Goal: Navigation & Orientation: Go to known website

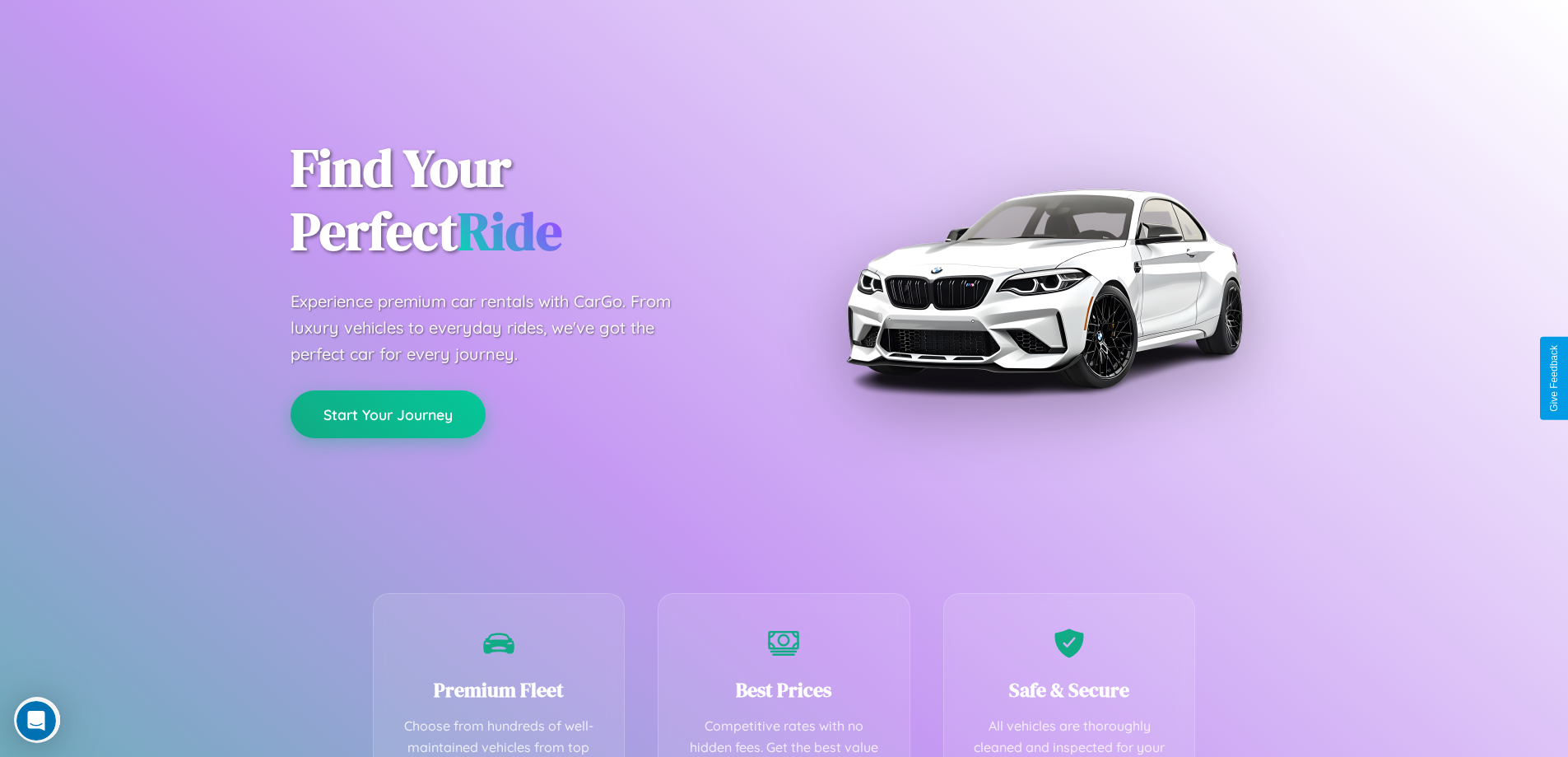
click at [388, 414] on button "Start Your Journey" at bounding box center [388, 414] width 195 height 48
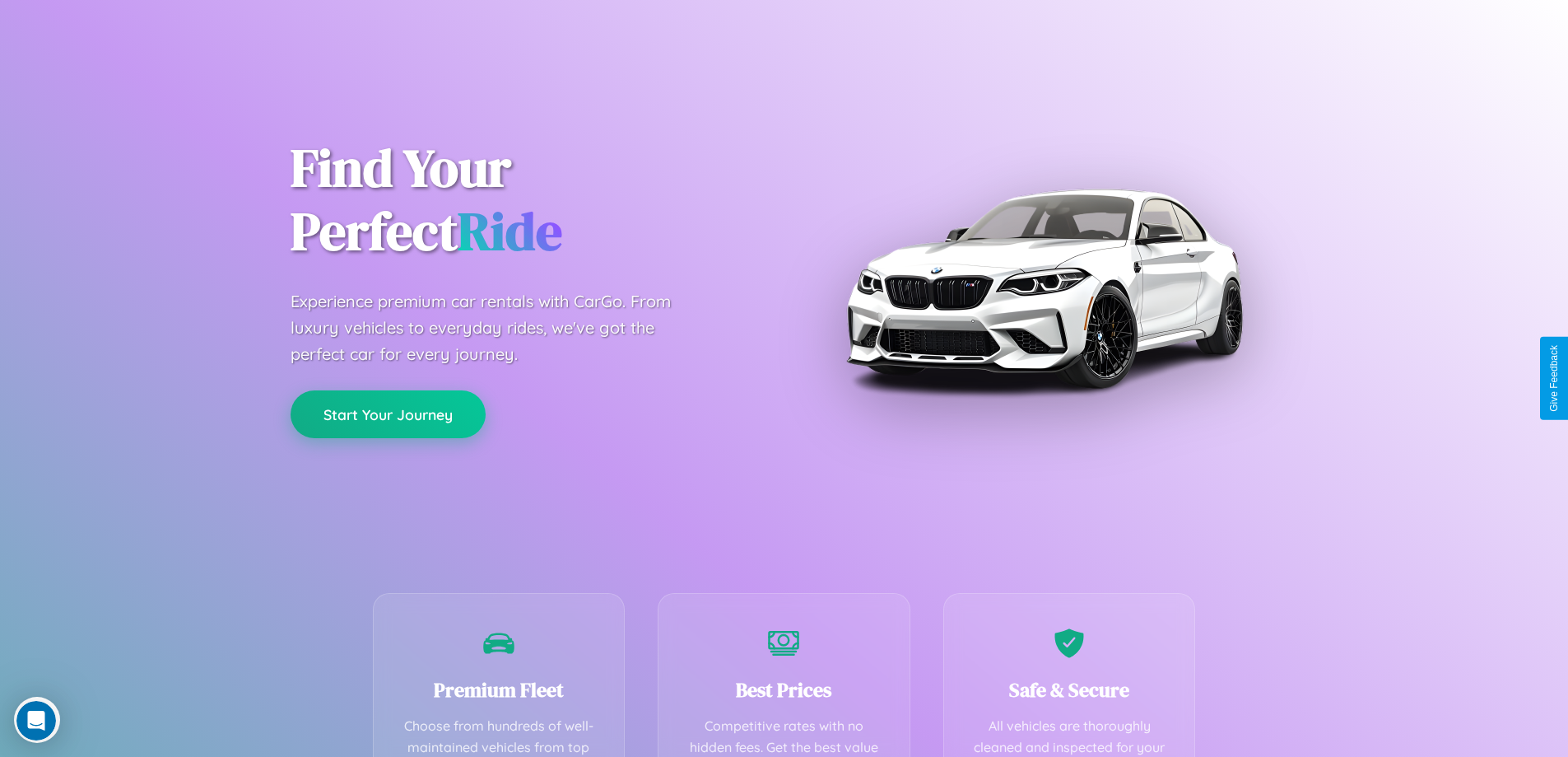
click at [388, 414] on button "Start Your Journey" at bounding box center [388, 414] width 195 height 48
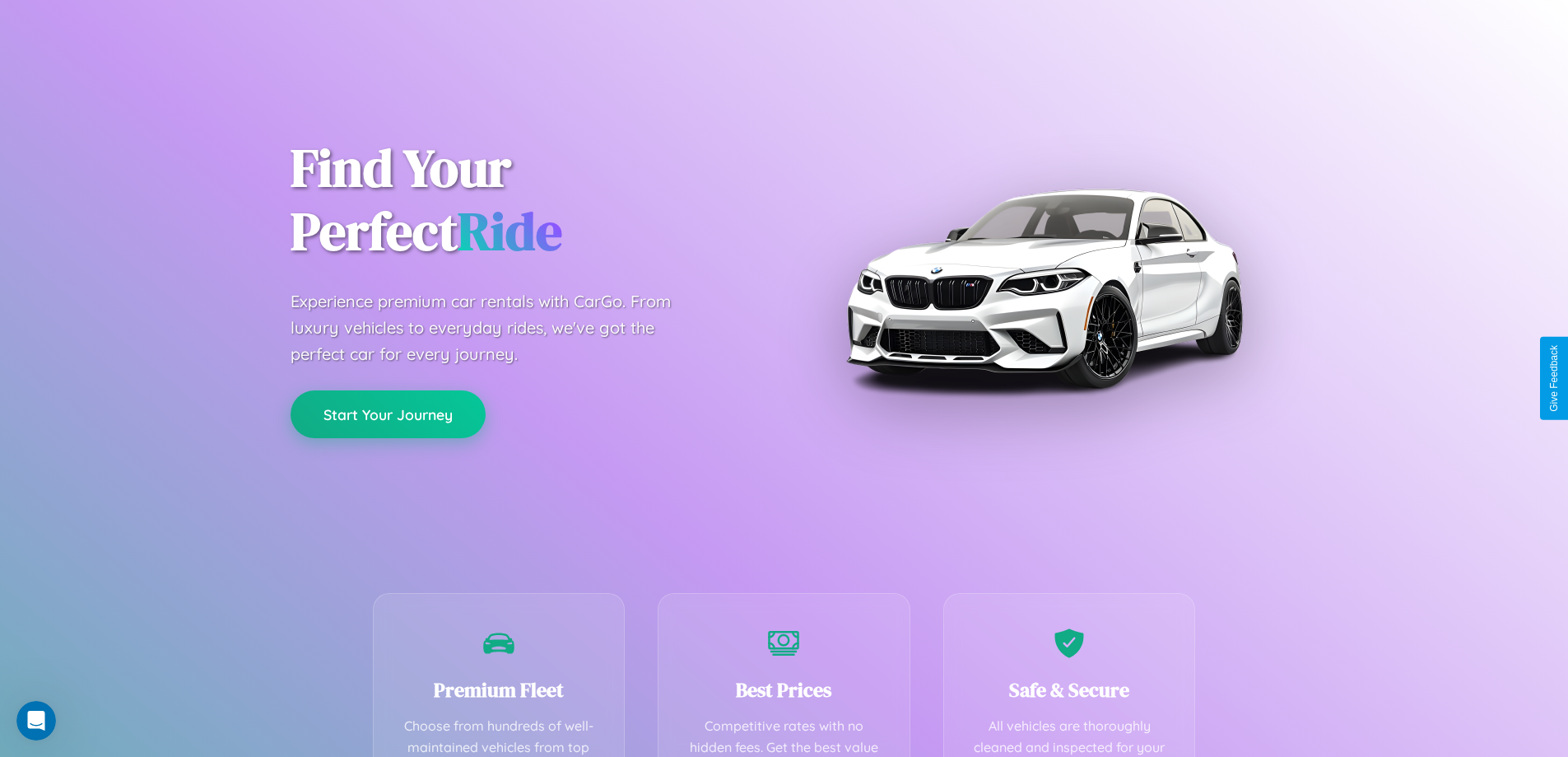
click at [388, 414] on button "Start Your Journey" at bounding box center [388, 414] width 195 height 48
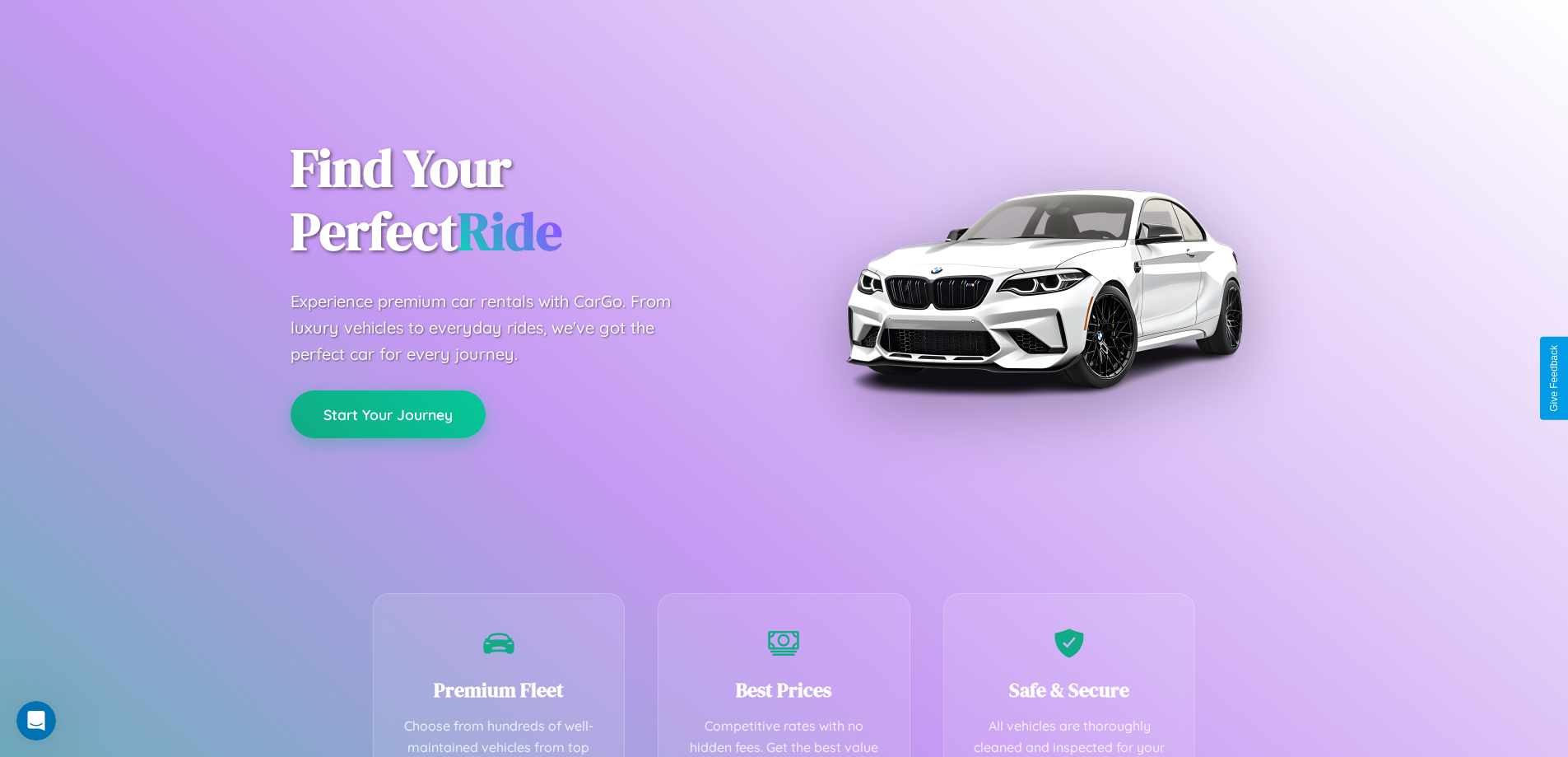
click at [388, 414] on button "Start Your Journey" at bounding box center [388, 414] width 195 height 48
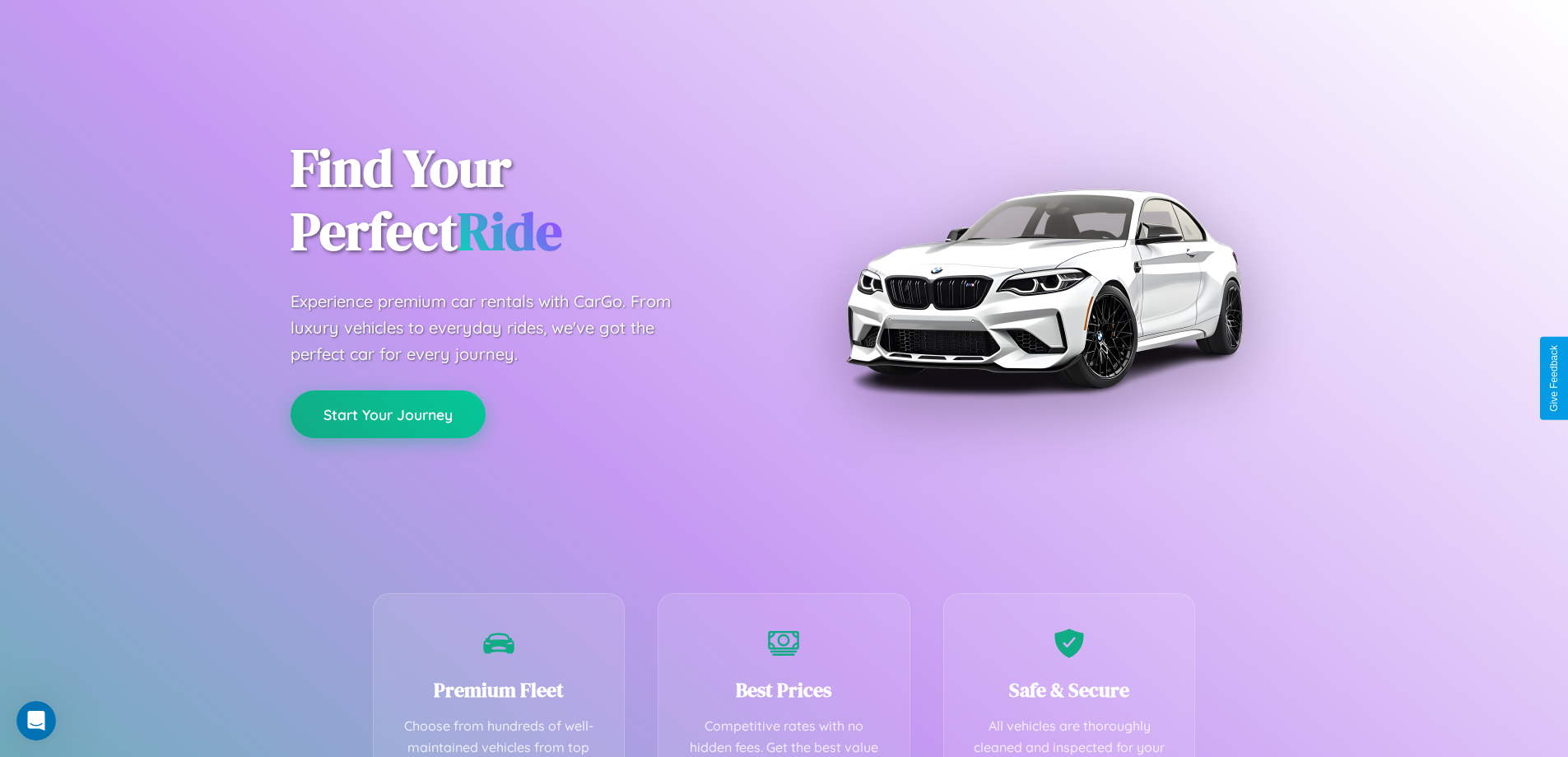
click at [388, 414] on button "Start Your Journey" at bounding box center [388, 414] width 195 height 48
